Goal: Transaction & Acquisition: Book appointment/travel/reservation

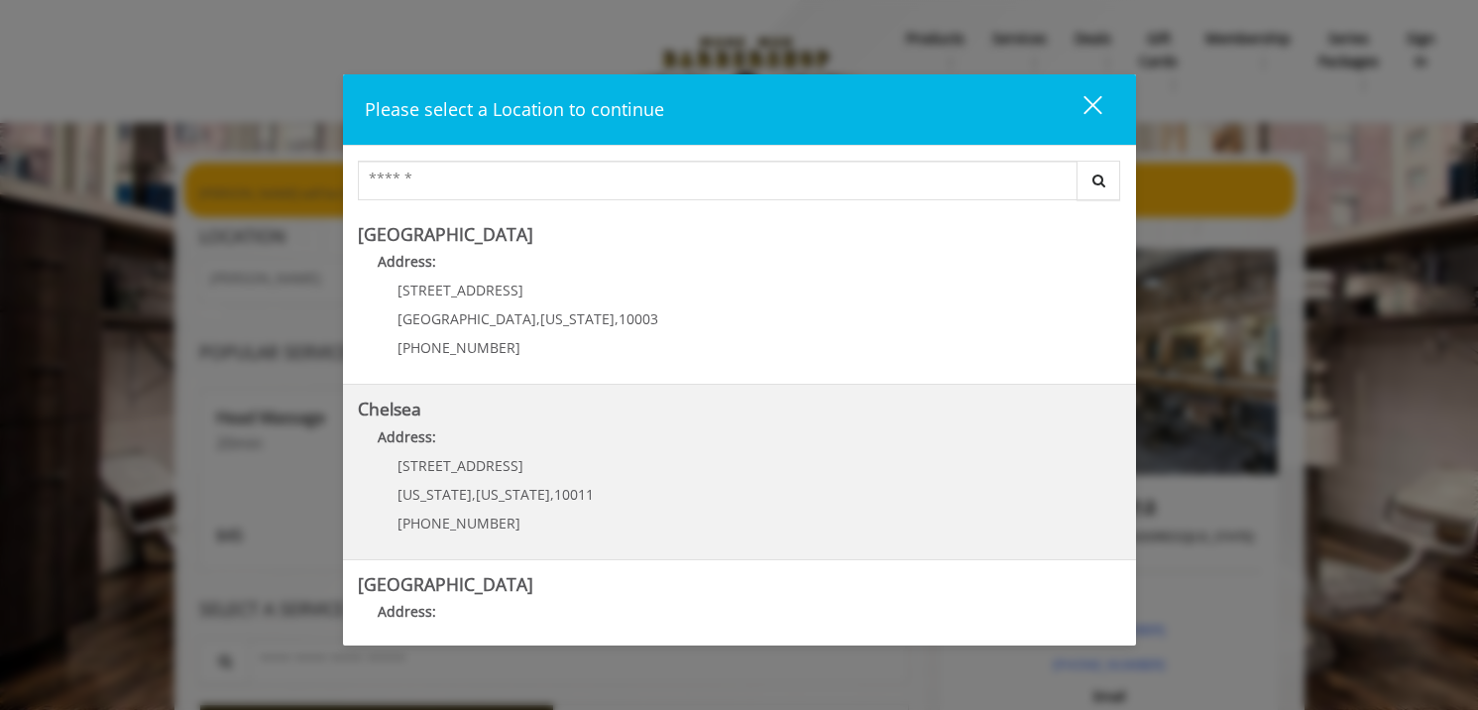
click at [626, 481] on link "Chelsea Address: [STREET_ADDRESS][US_STATE][US_STATE] (917) 639-3902" at bounding box center [739, 471] width 763 height 145
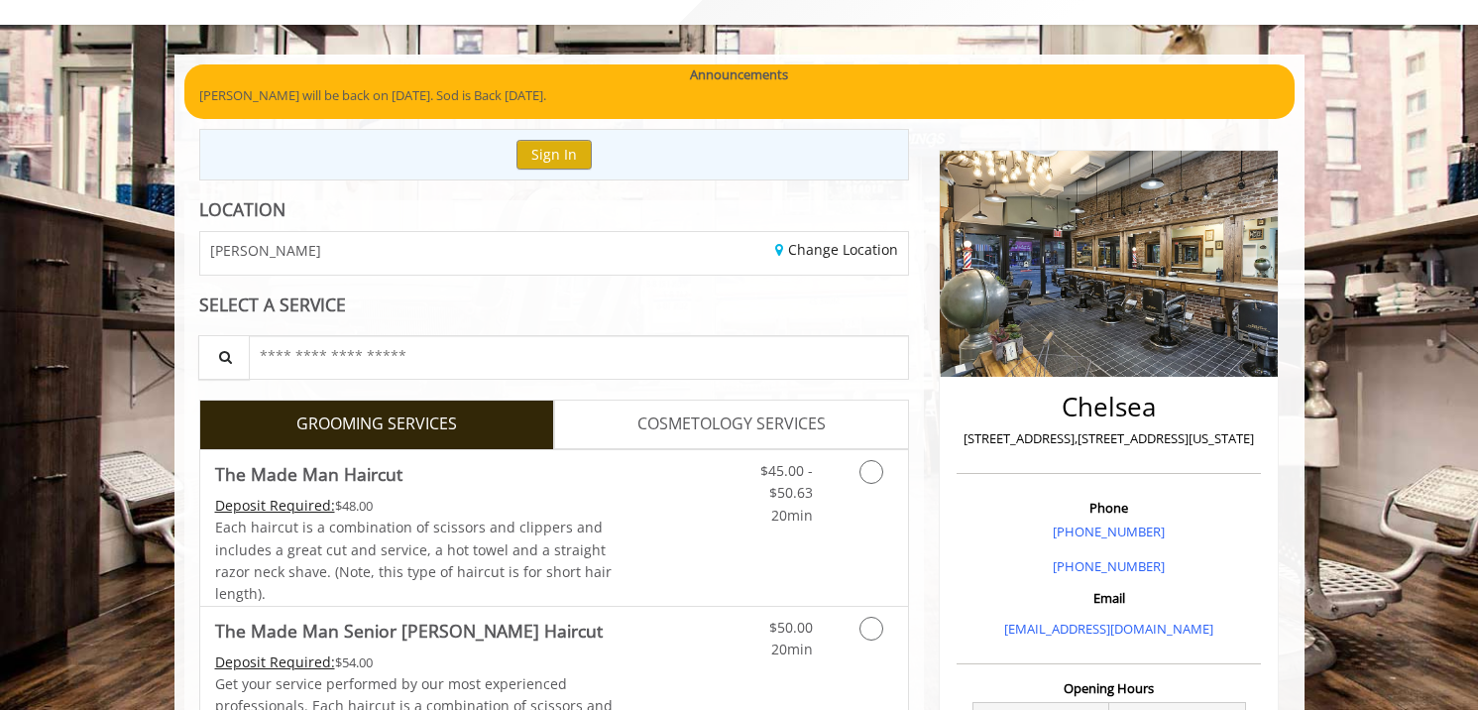
scroll to position [297, 0]
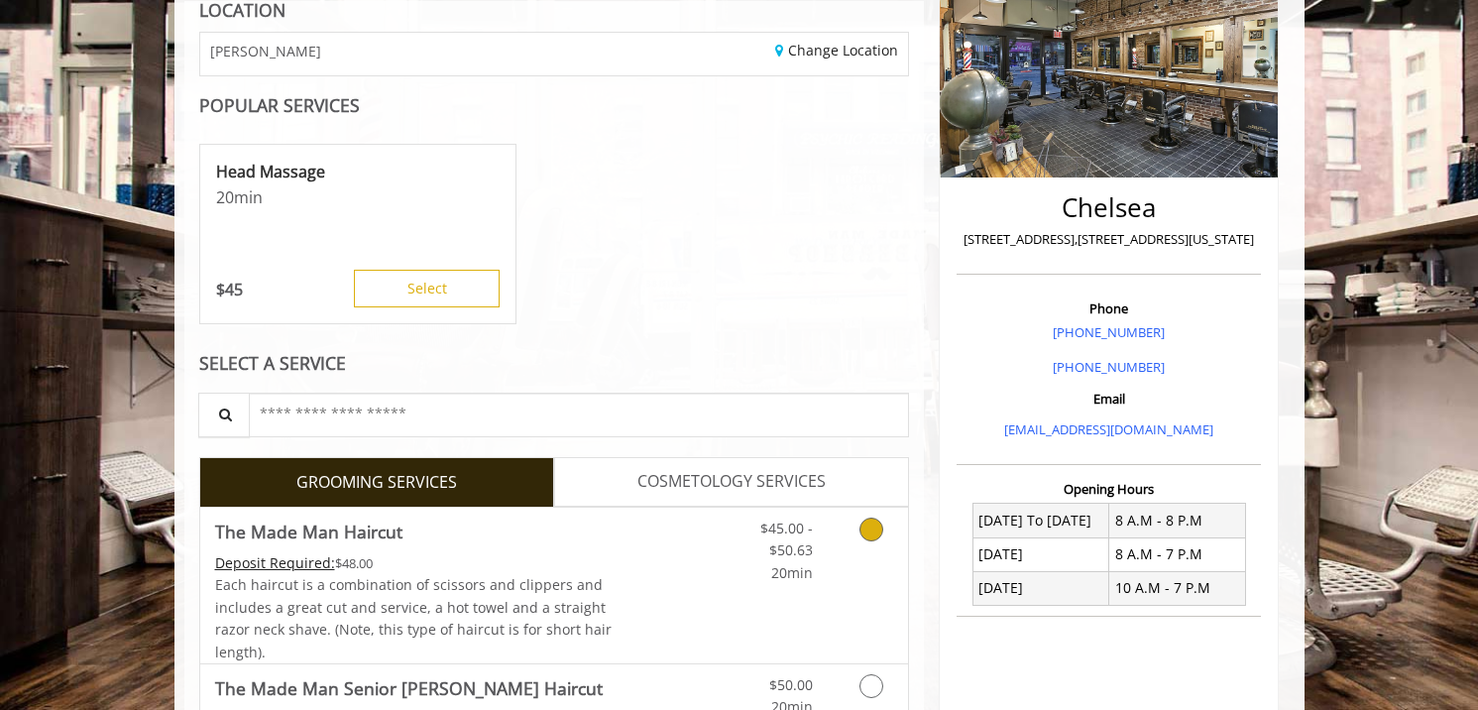
click at [865, 537] on icon "Grooming services" at bounding box center [871, 529] width 24 height 24
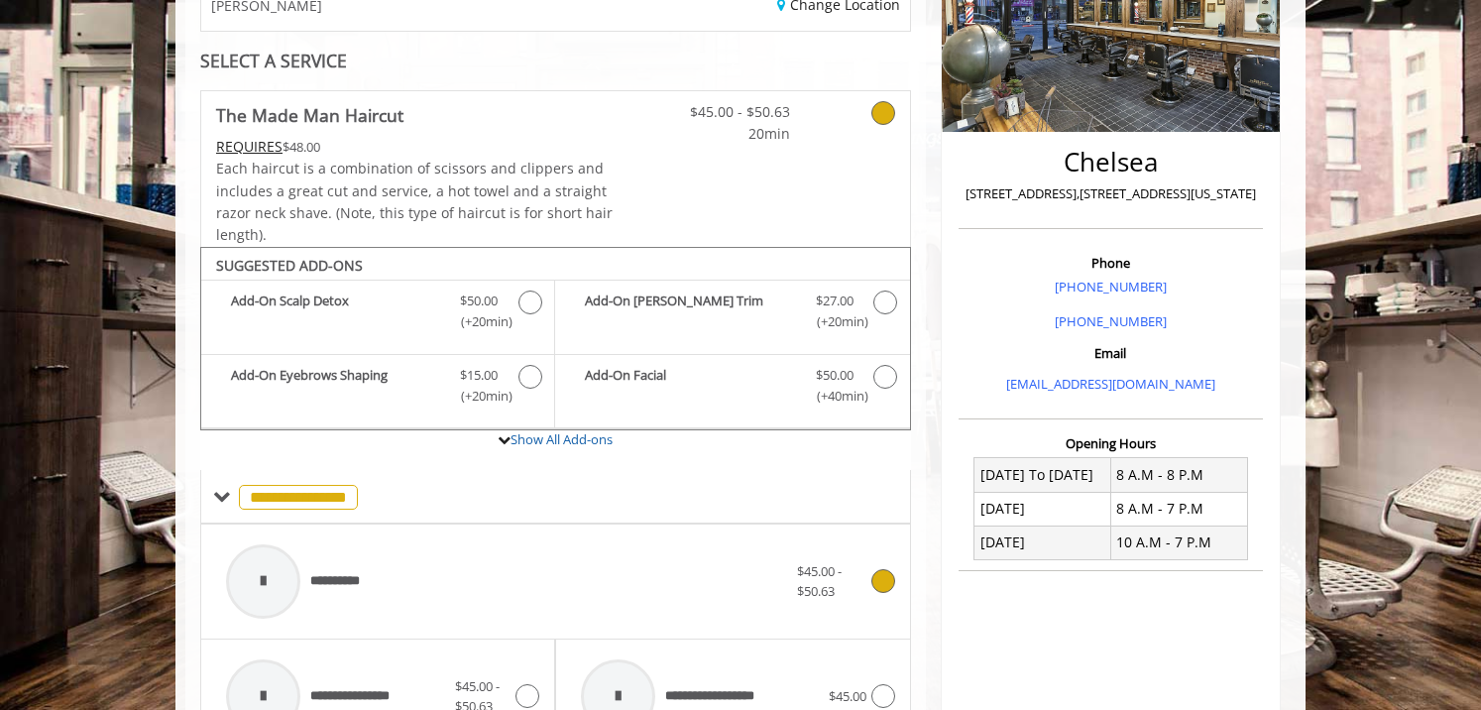
scroll to position [590, 0]
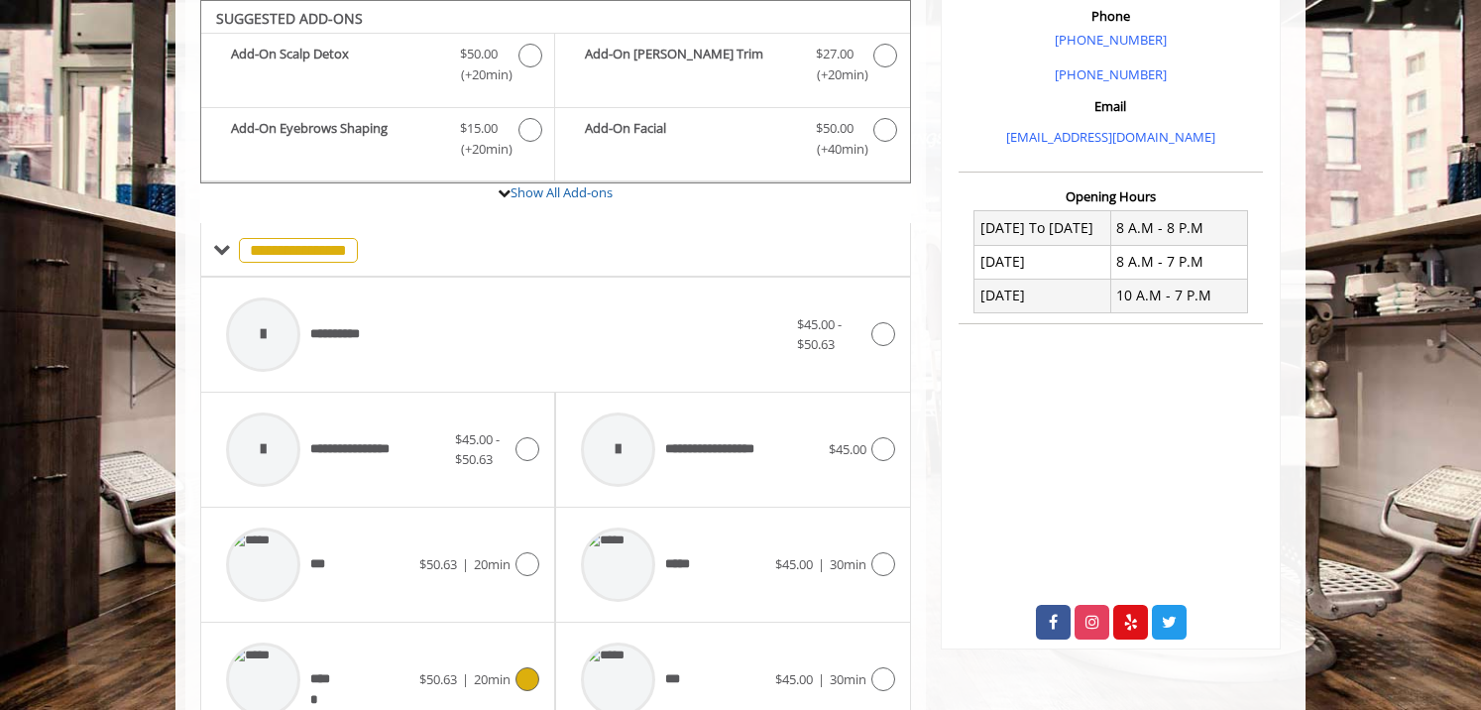
click at [537, 673] on icon at bounding box center [527, 679] width 24 height 24
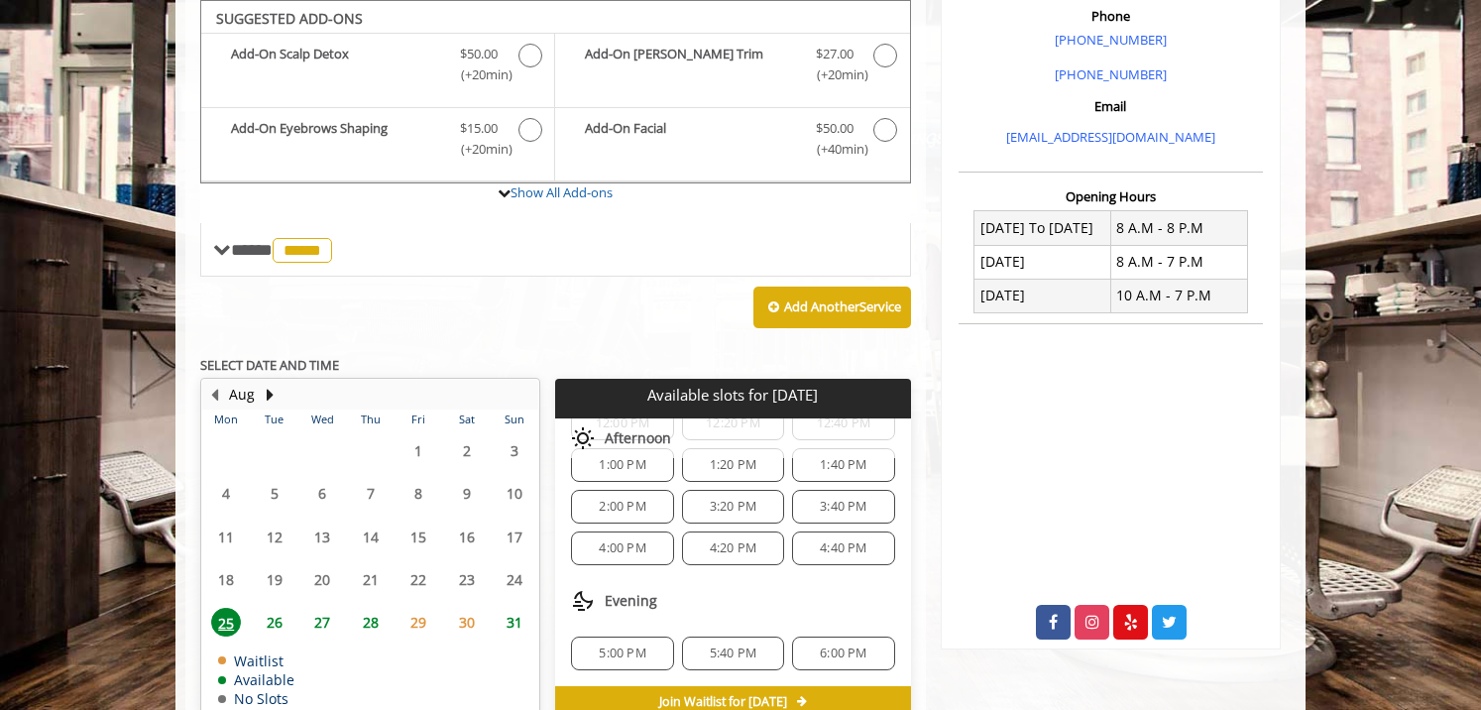
scroll to position [591, 0]
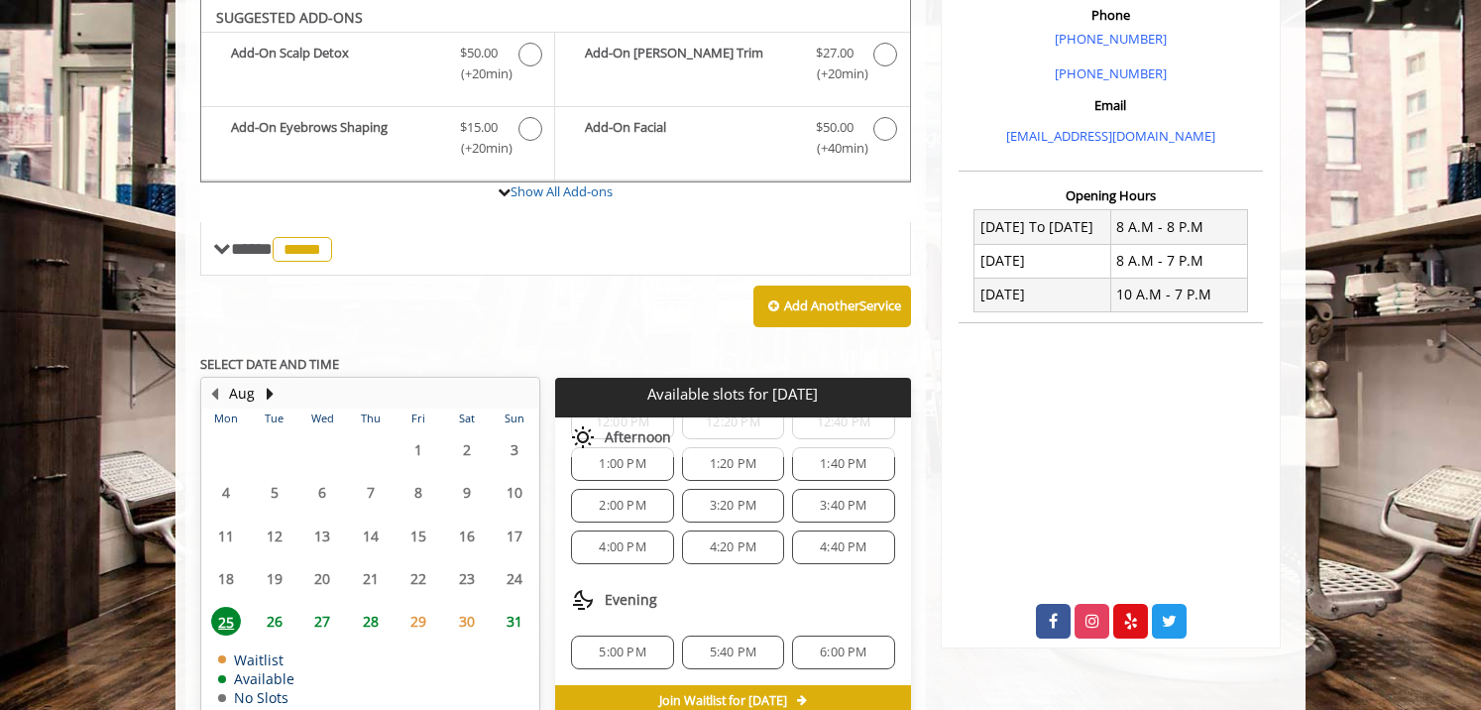
click at [714, 652] on span "5:40 PM" at bounding box center [733, 652] width 47 height 16
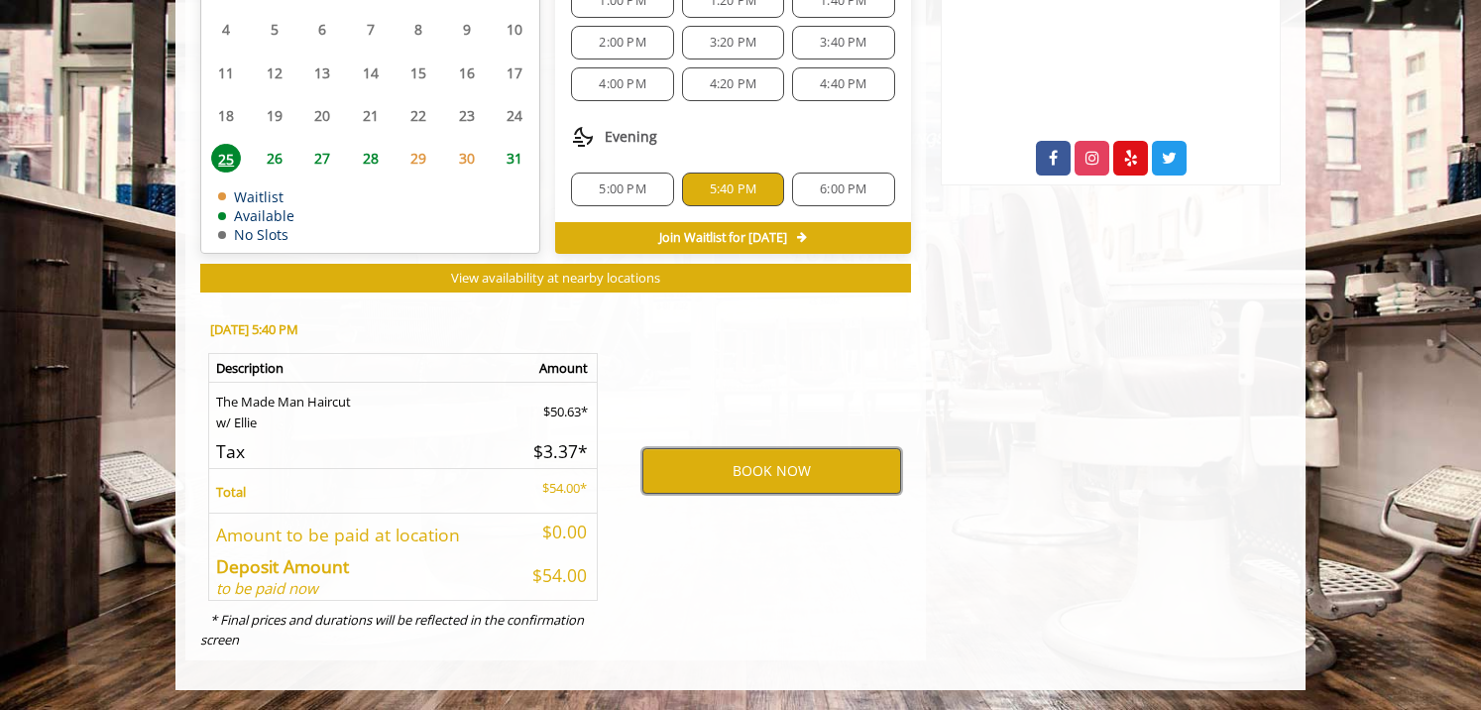
click at [773, 477] on button "BOOK NOW" at bounding box center [771, 471] width 259 height 46
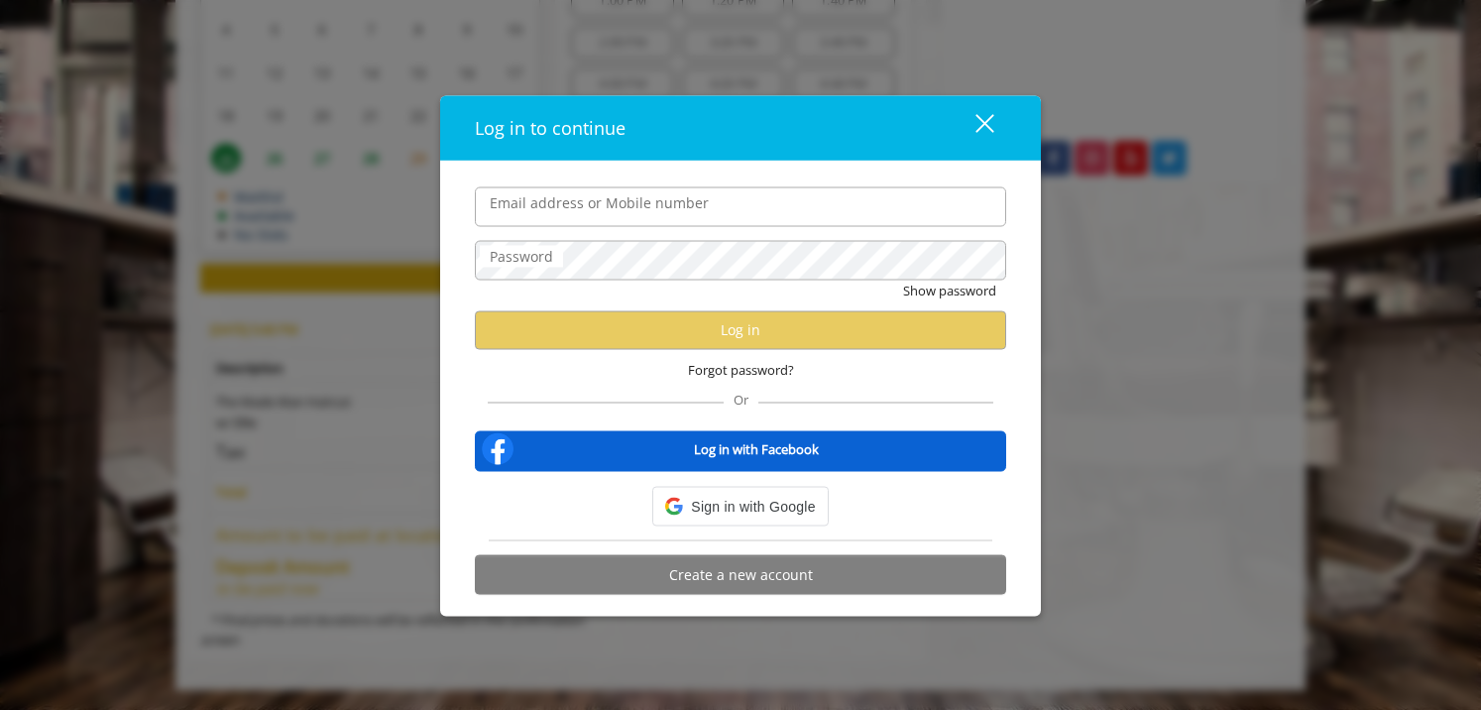
type input "**********"
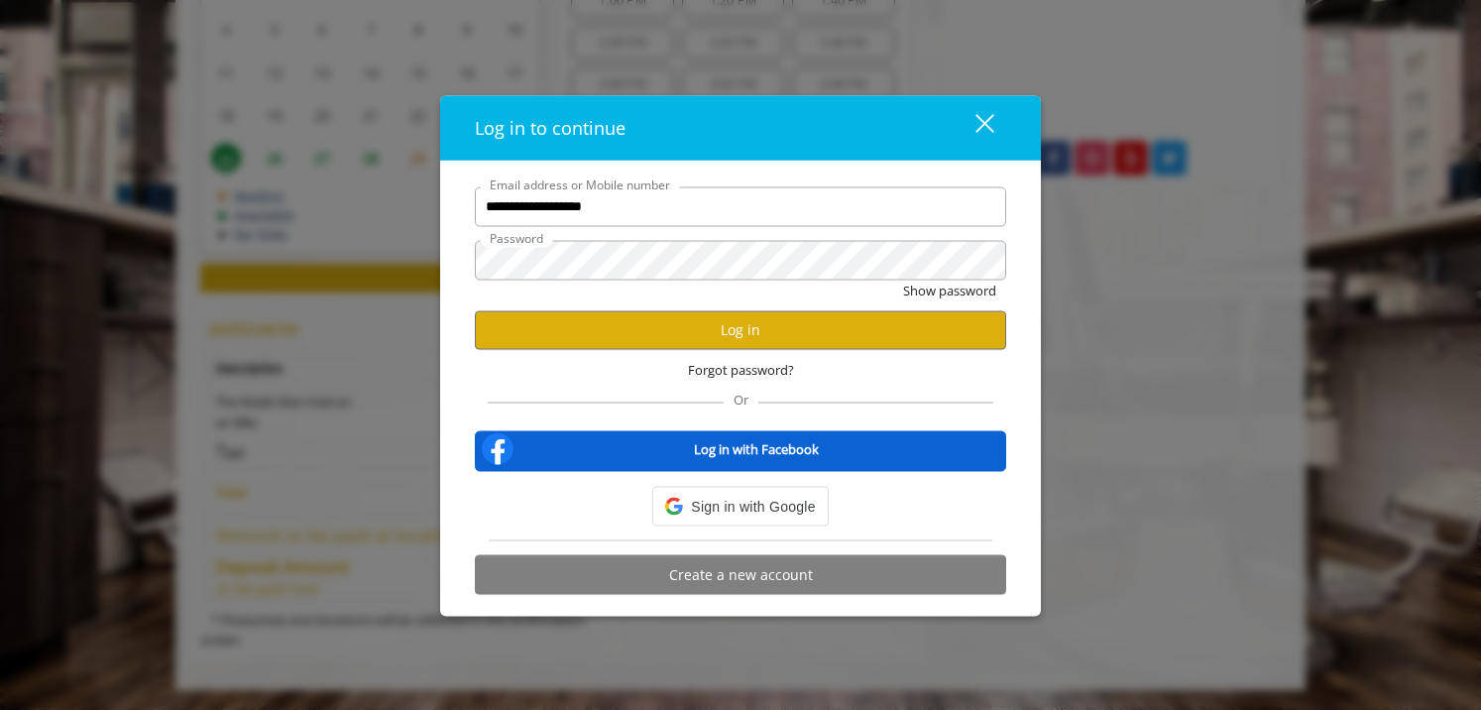
scroll to position [0, 0]
click at [713, 328] on button "Log in" at bounding box center [740, 329] width 531 height 39
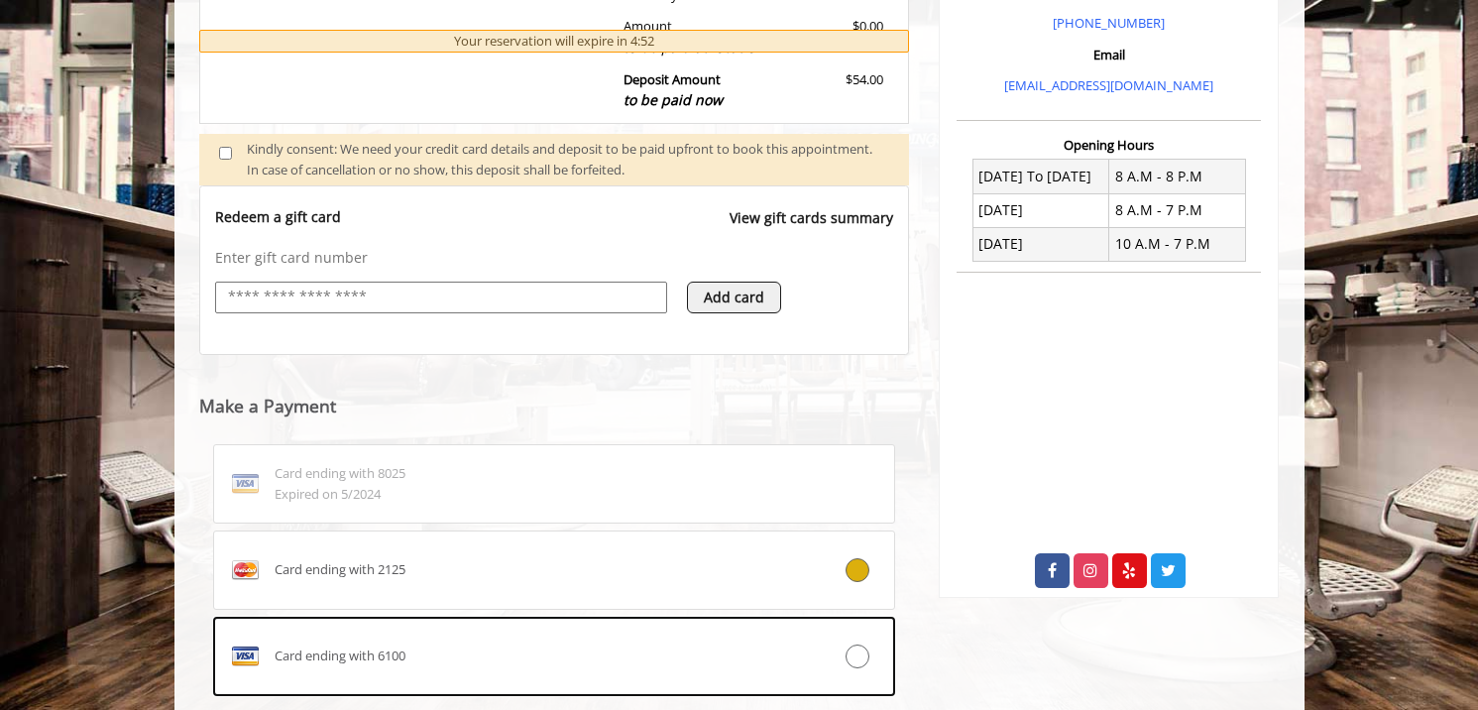
scroll to position [675, 0]
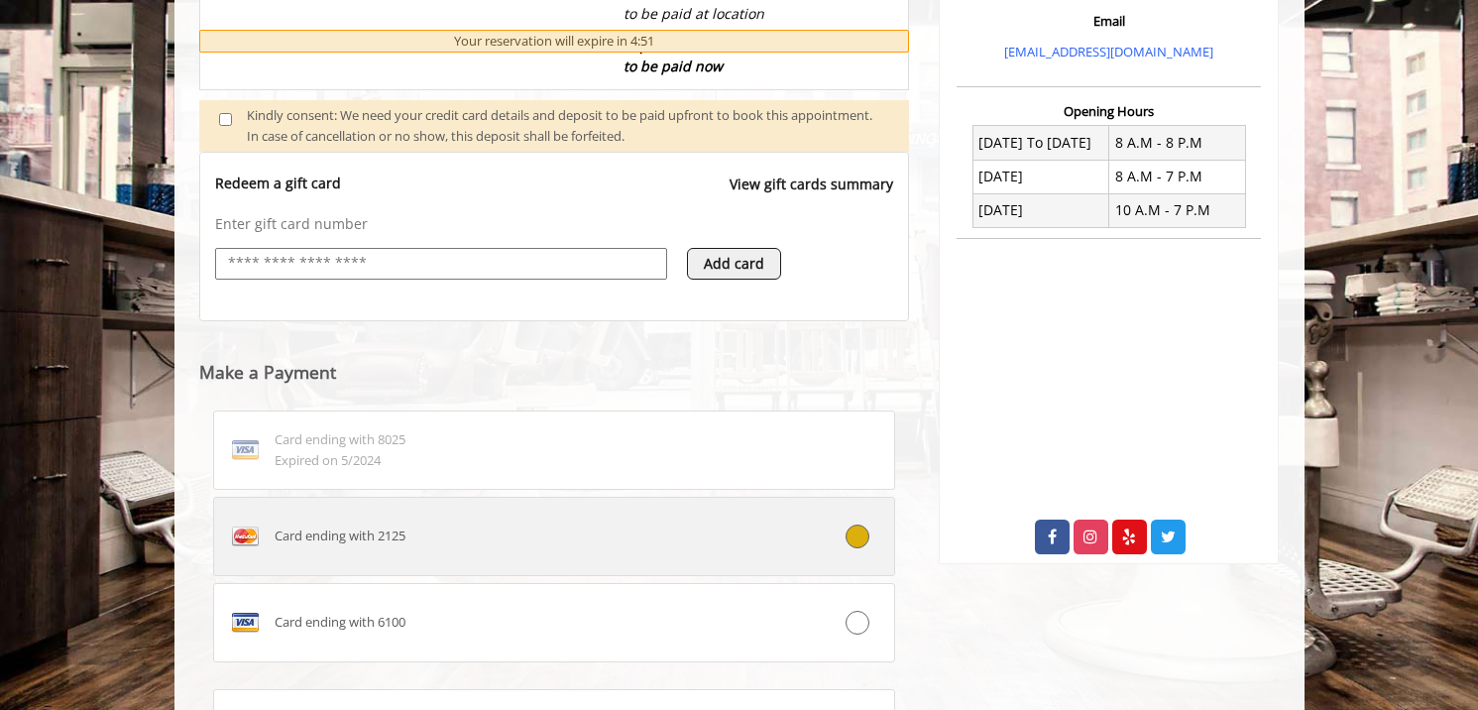
click at [454, 535] on div "Card ending with 2125" at bounding box center [497, 536] width 567 height 32
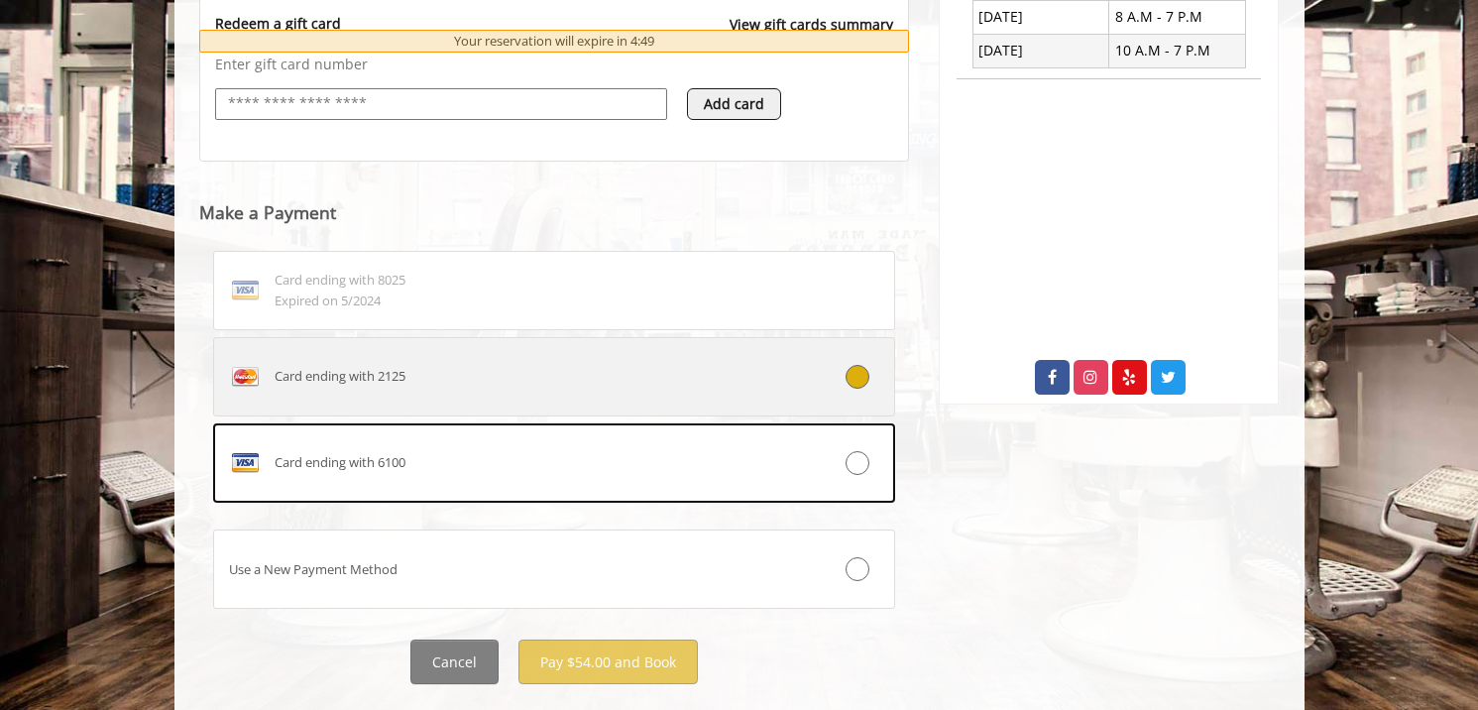
click at [550, 388] on div "Card ending with 2125" at bounding box center [497, 377] width 567 height 32
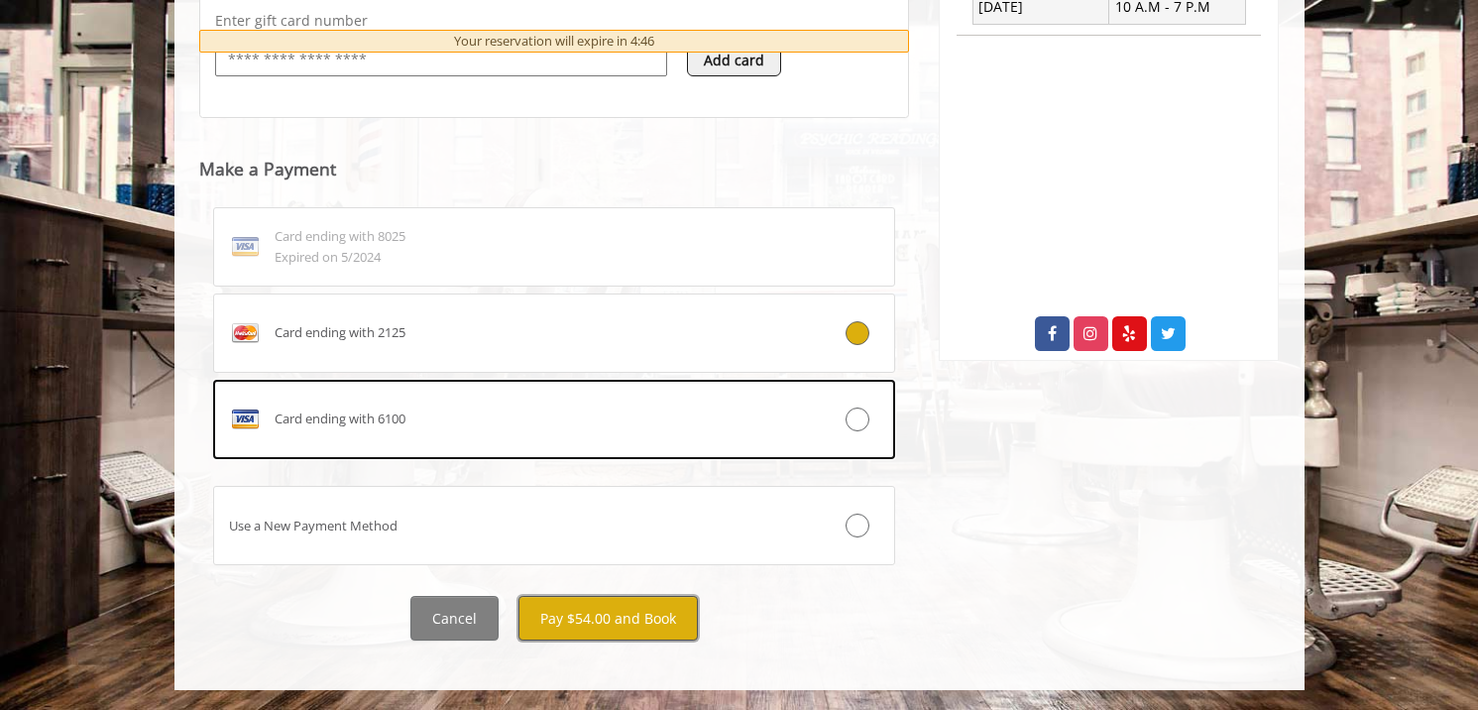
click at [581, 619] on button "Pay $54.00 and Book" at bounding box center [607, 618] width 179 height 45
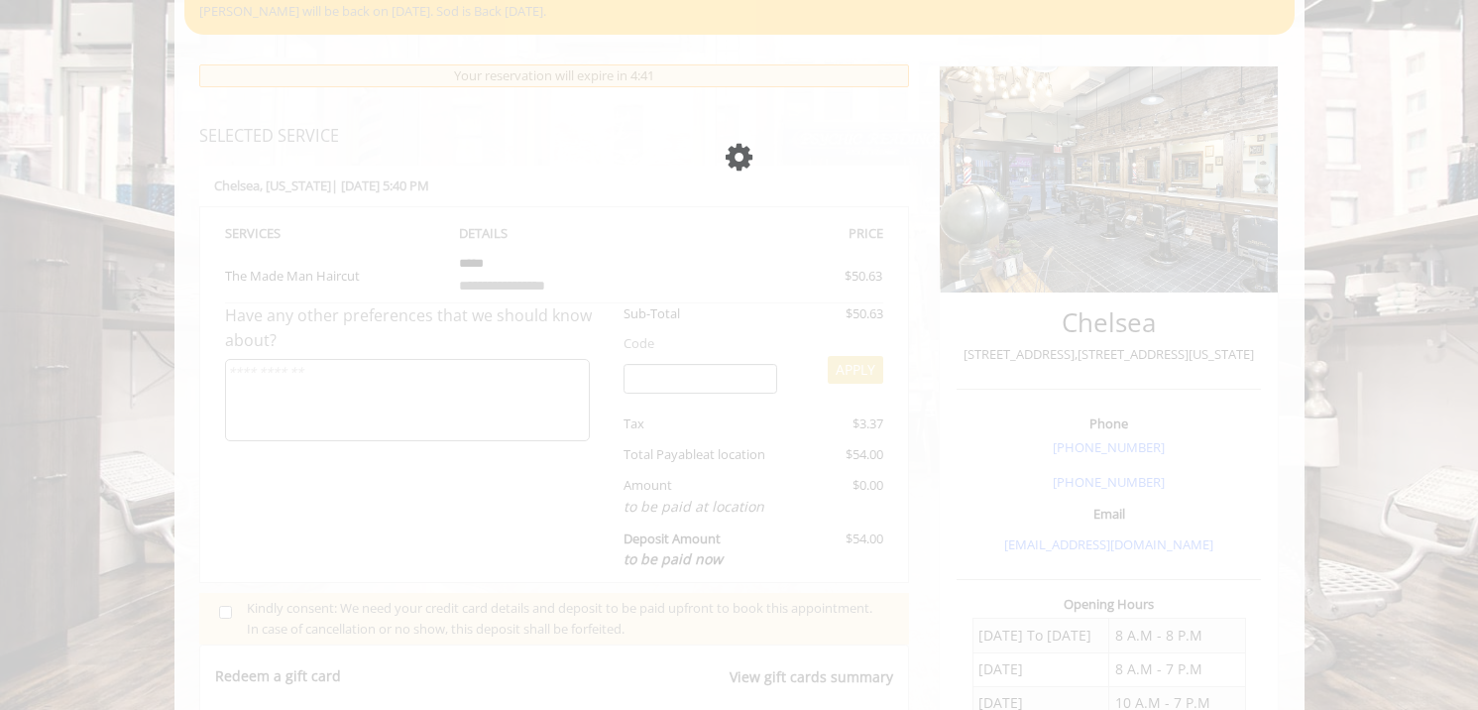
scroll to position [719, 0]
